Goal: Information Seeking & Learning: Learn about a topic

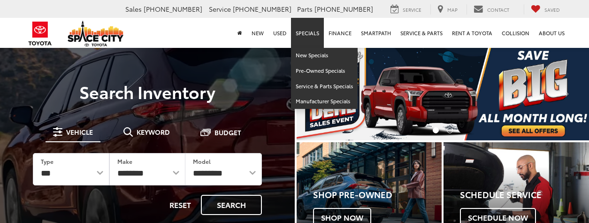
click at [318, 35] on link "Specials" at bounding box center [307, 33] width 33 height 30
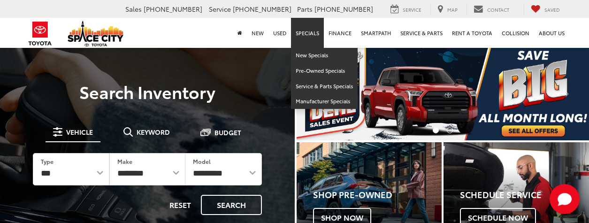
click at [314, 35] on link "Specials" at bounding box center [307, 33] width 33 height 30
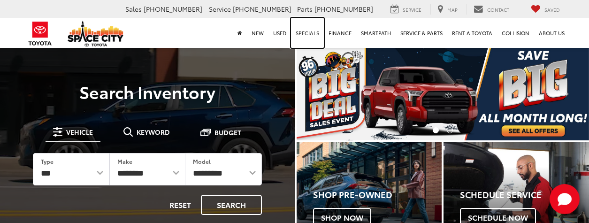
click at [312, 35] on link "Specials" at bounding box center [307, 33] width 33 height 30
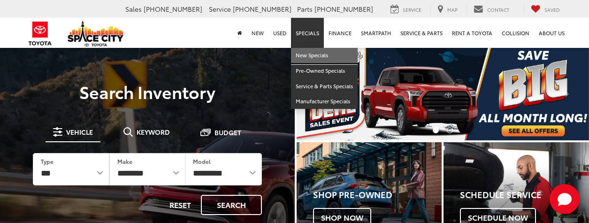
click at [312, 55] on link "New Specials" at bounding box center [324, 55] width 67 height 15
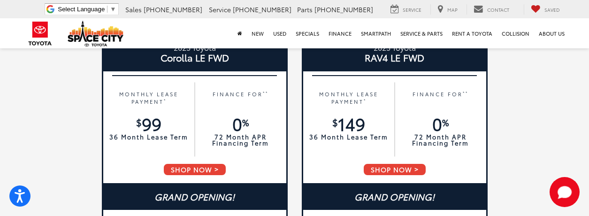
scroll to position [194, 0]
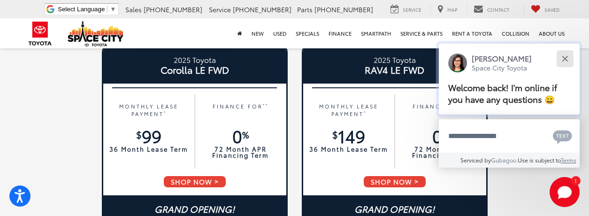
click at [569, 60] on button "Close" at bounding box center [565, 58] width 20 height 20
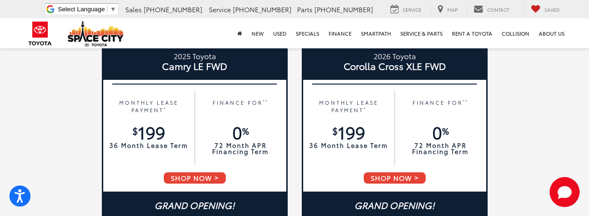
scroll to position [593, 0]
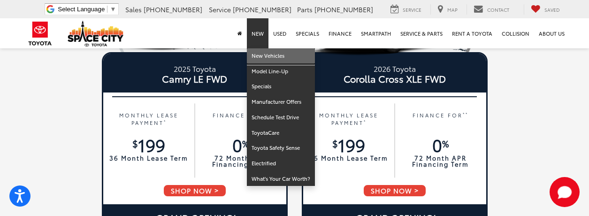
click at [261, 51] on link "New Vehicles" at bounding box center [281, 55] width 68 height 15
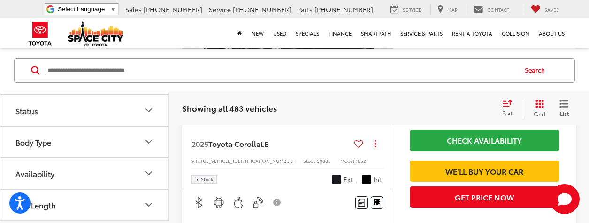
click at [102, 114] on button "Status" at bounding box center [84, 110] width 169 height 30
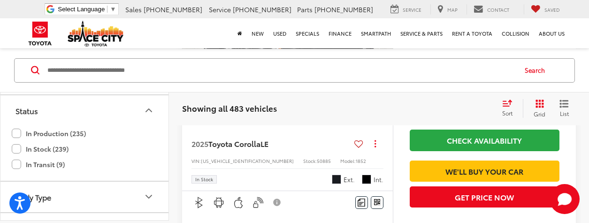
click at [11, 147] on div "In Production (235) In Stock (239) In Transit (9)" at bounding box center [84, 152] width 168 height 55
click at [12, 147] on label "In Stock (239)" at bounding box center [40, 148] width 57 height 15
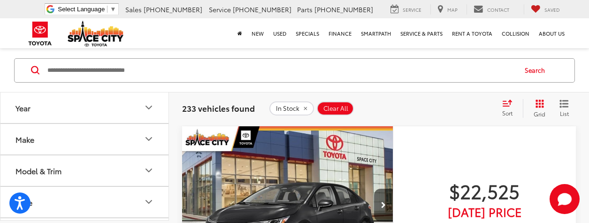
click at [68, 178] on button "Model & Trim" at bounding box center [84, 170] width 169 height 30
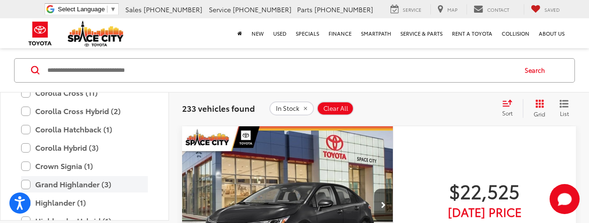
scroll to position [135, 0]
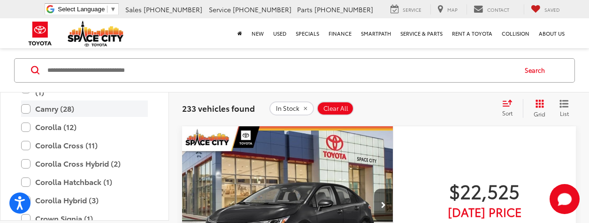
click at [25, 114] on label "Camry (28)" at bounding box center [84, 108] width 127 height 16
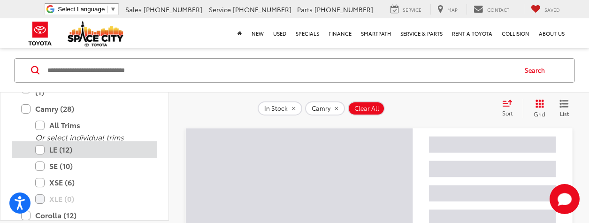
click at [36, 152] on label "LE (12)" at bounding box center [91, 149] width 113 height 16
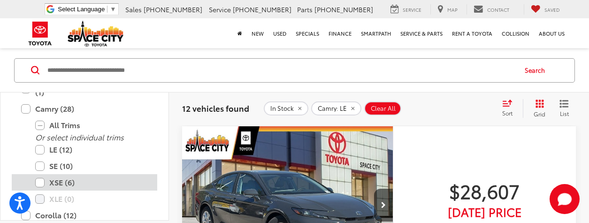
click at [40, 185] on label "XSE (6)" at bounding box center [91, 182] width 113 height 16
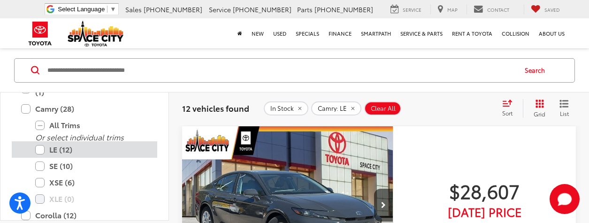
click at [43, 153] on label "LE (12)" at bounding box center [91, 149] width 113 height 16
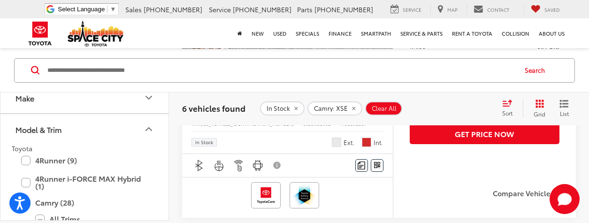
scroll to position [1934, 0]
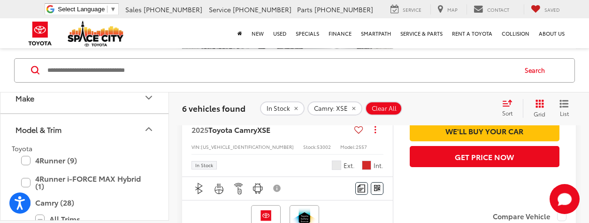
click at [137, 133] on button "Model & Trim" at bounding box center [84, 129] width 169 height 30
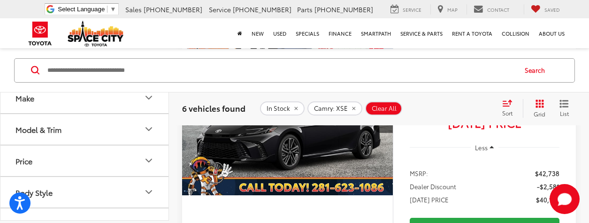
scroll to position [808, 0]
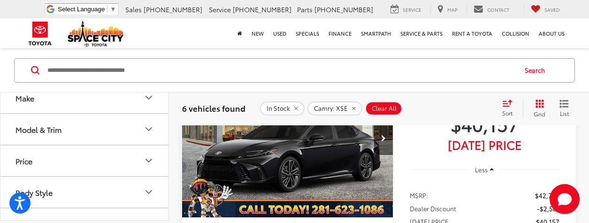
click at [86, 129] on button "Model & Trim" at bounding box center [84, 129] width 169 height 30
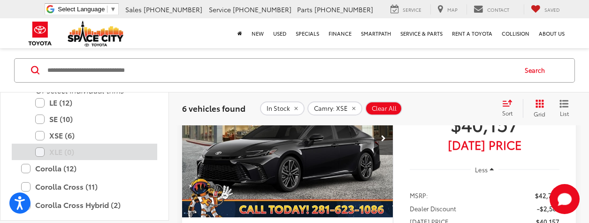
scroll to position [129, 0]
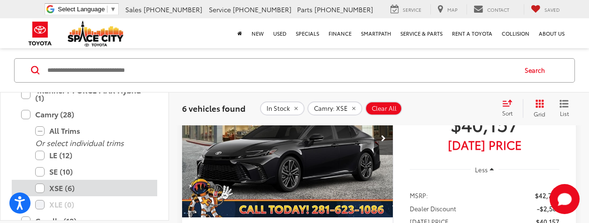
click at [41, 185] on label "XSE (6)" at bounding box center [91, 188] width 113 height 16
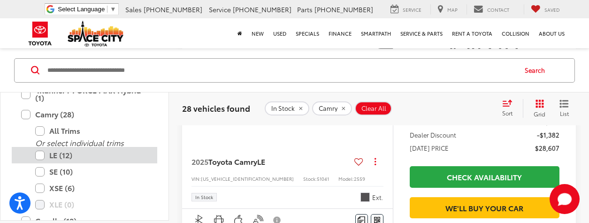
click at [38, 155] on label "LE (12)" at bounding box center [91, 155] width 113 height 16
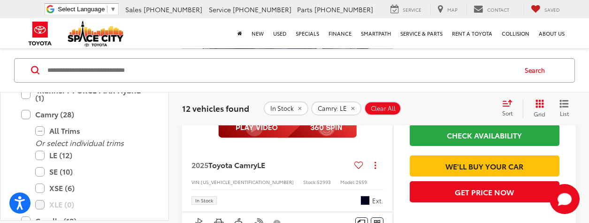
scroll to position [4041, 0]
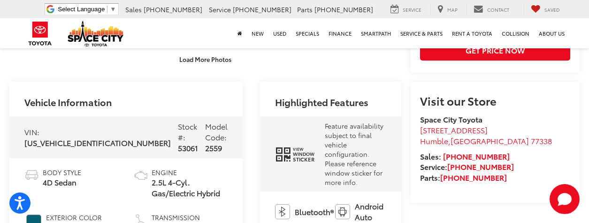
scroll to position [328, 0]
